Goal: Find specific page/section: Find specific page/section

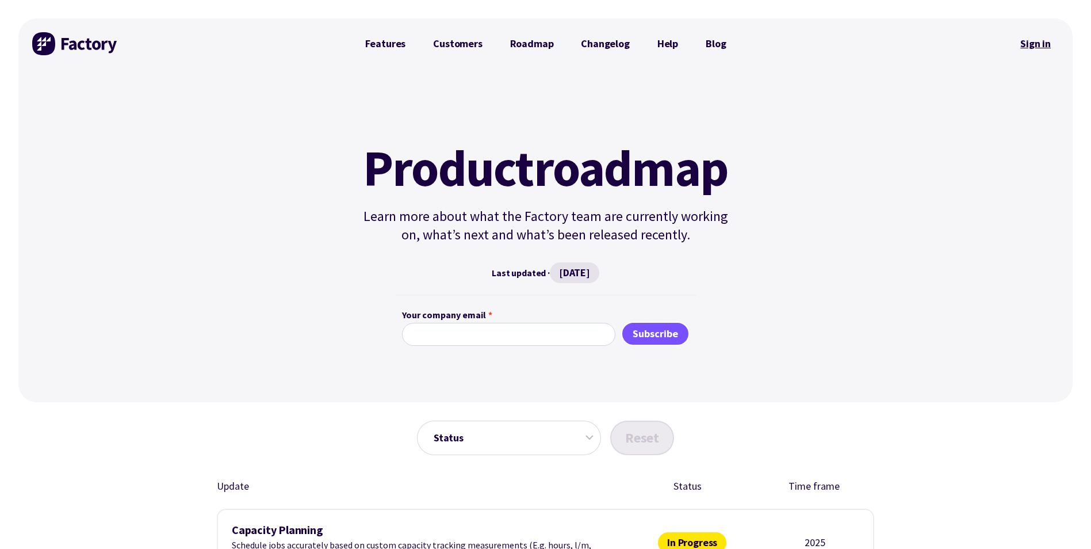
click at [1030, 46] on link "Sign in" at bounding box center [1035, 43] width 47 height 26
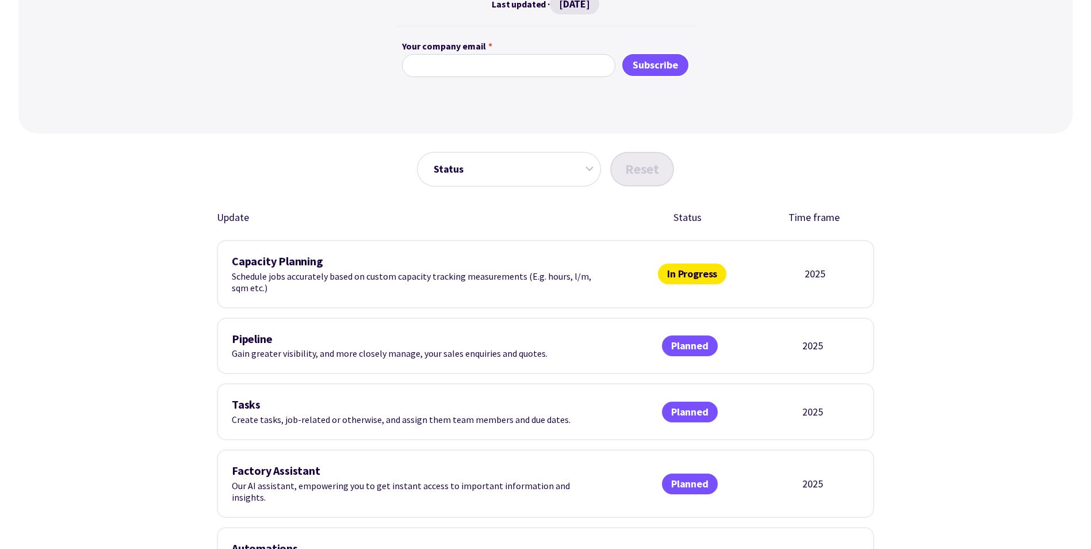
scroll to position [287, 0]
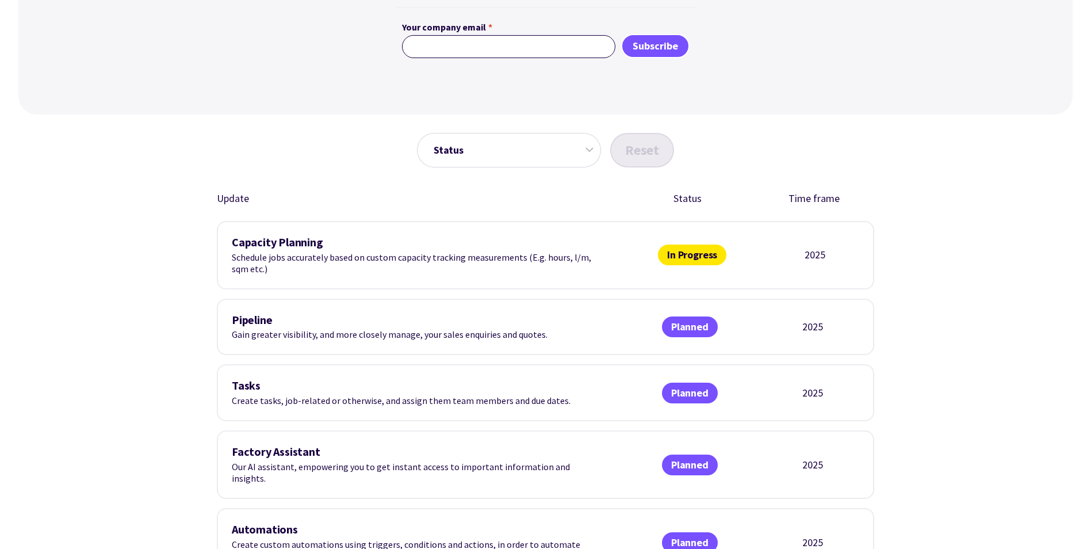
click at [520, 57] on input "Your company email *" at bounding box center [508, 46] width 213 height 23
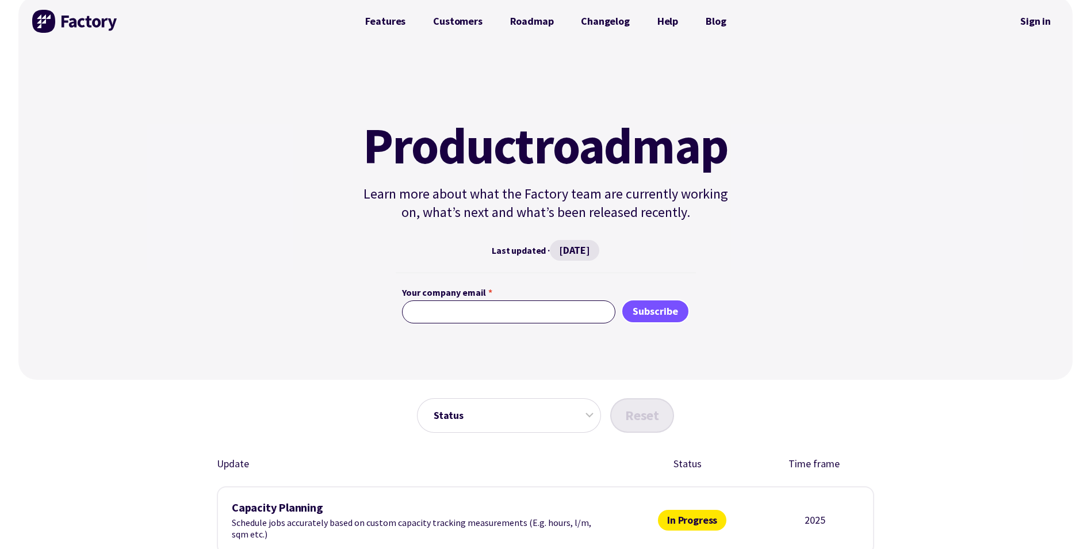
scroll to position [0, 0]
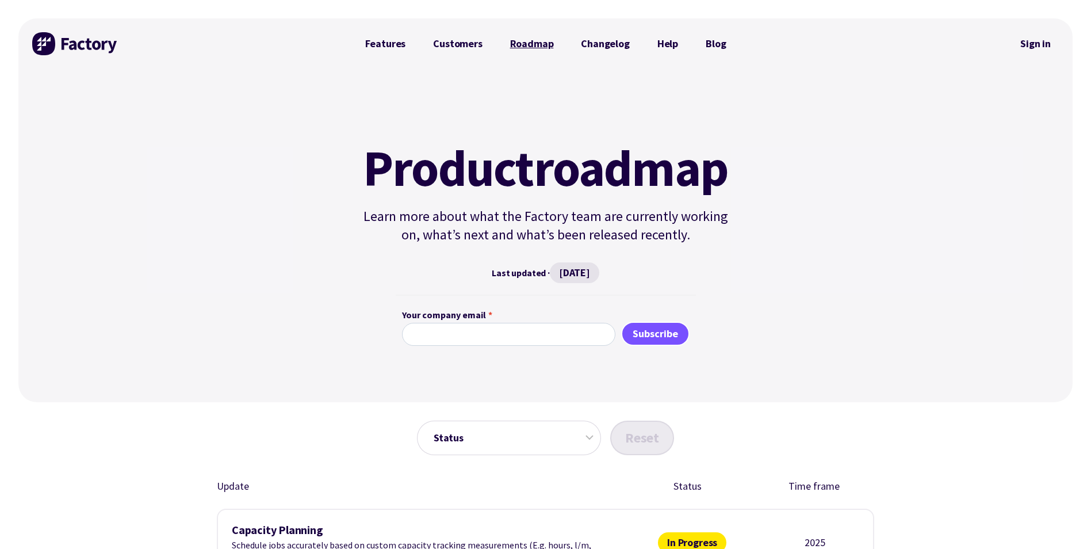
click at [535, 48] on link "Roadmap" at bounding box center [531, 43] width 71 height 23
click at [530, 47] on link "Roadmap" at bounding box center [531, 43] width 71 height 23
